Goal: Task Accomplishment & Management: Use online tool/utility

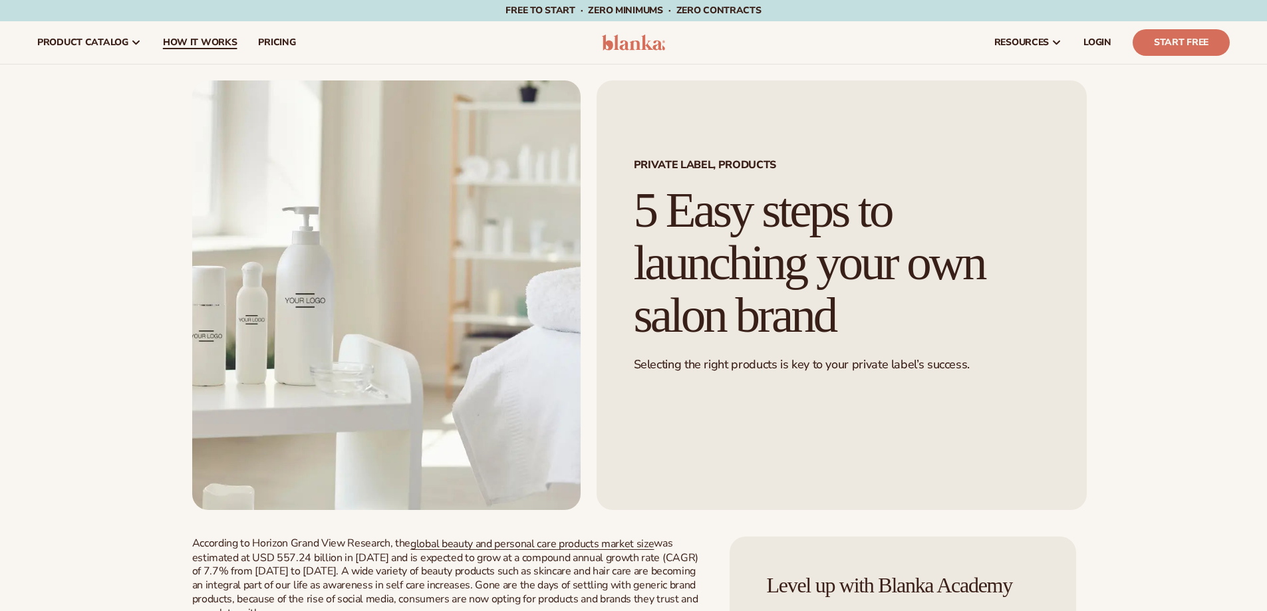
click at [174, 40] on span "How It Works" at bounding box center [200, 42] width 74 height 11
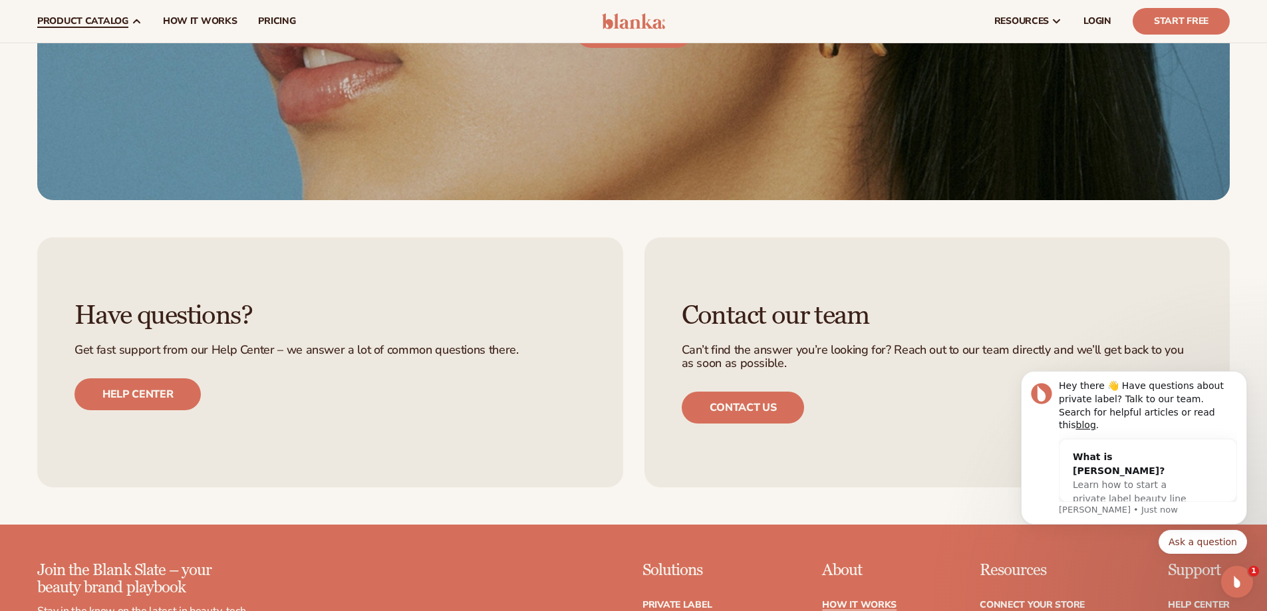
scroll to position [3480, 0]
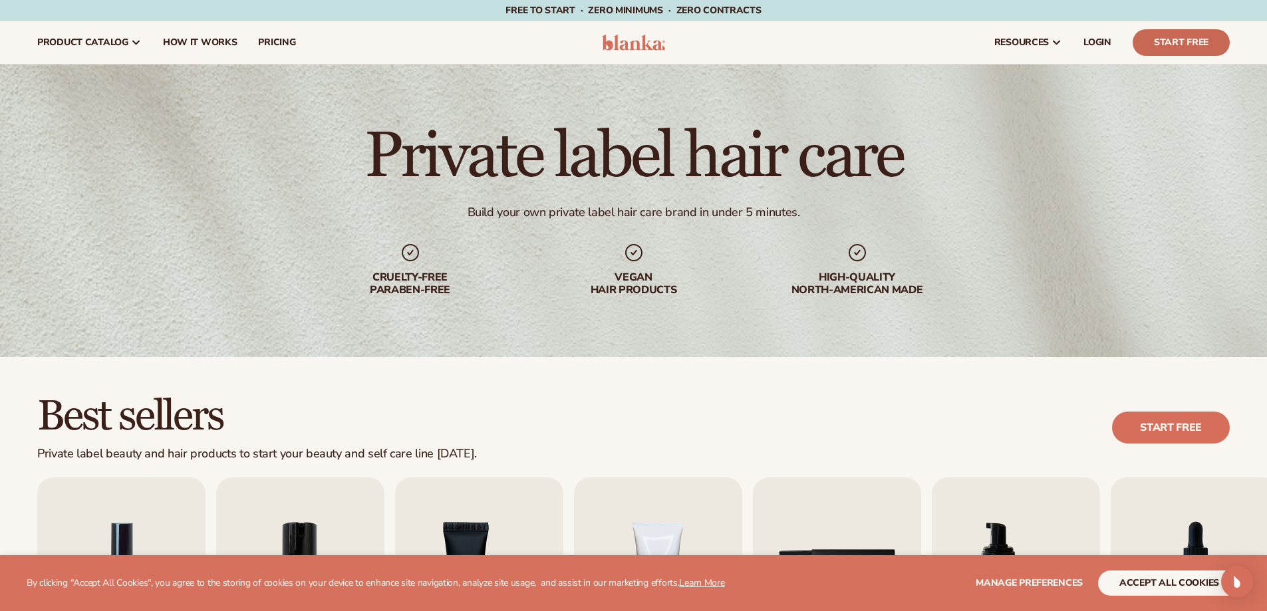
click at [1163, 45] on link "Start Free" at bounding box center [1181, 42] width 97 height 27
